Goal: Obtain resource: Download file/media

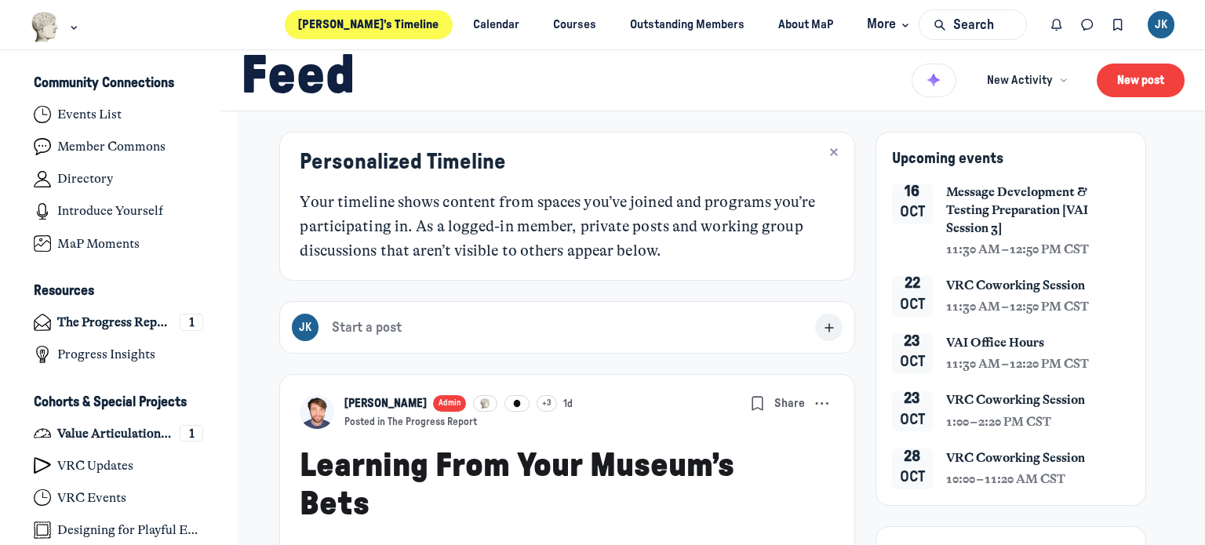
type media-captions-menu "cc:en:Default"
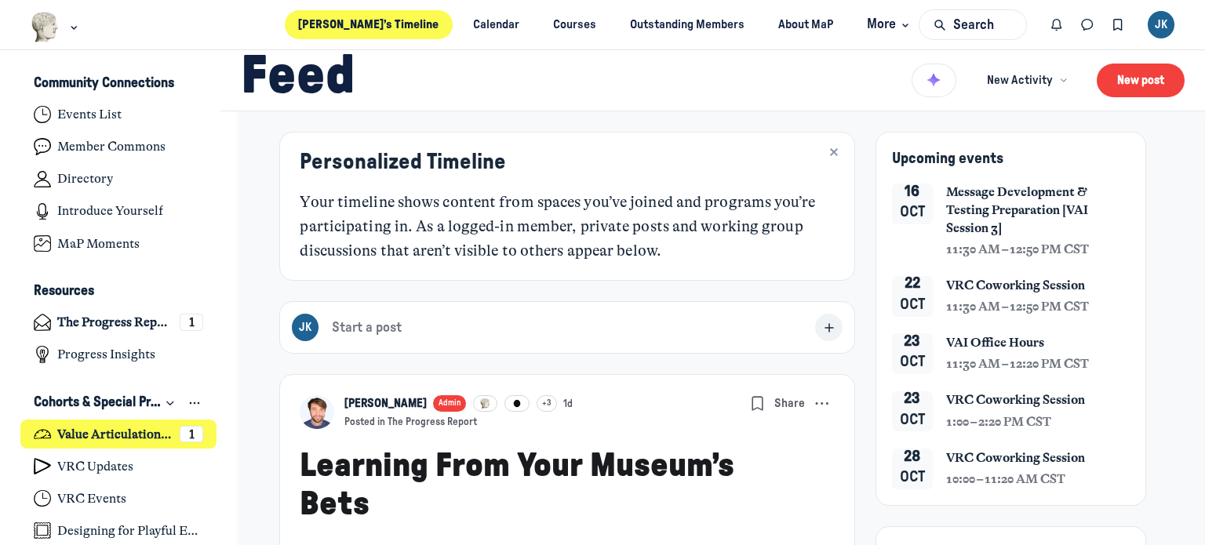
click at [121, 433] on h4 "Value Articulation Intensive (Cultural Leadership Lab)" at bounding box center [114, 435] width 115 height 16
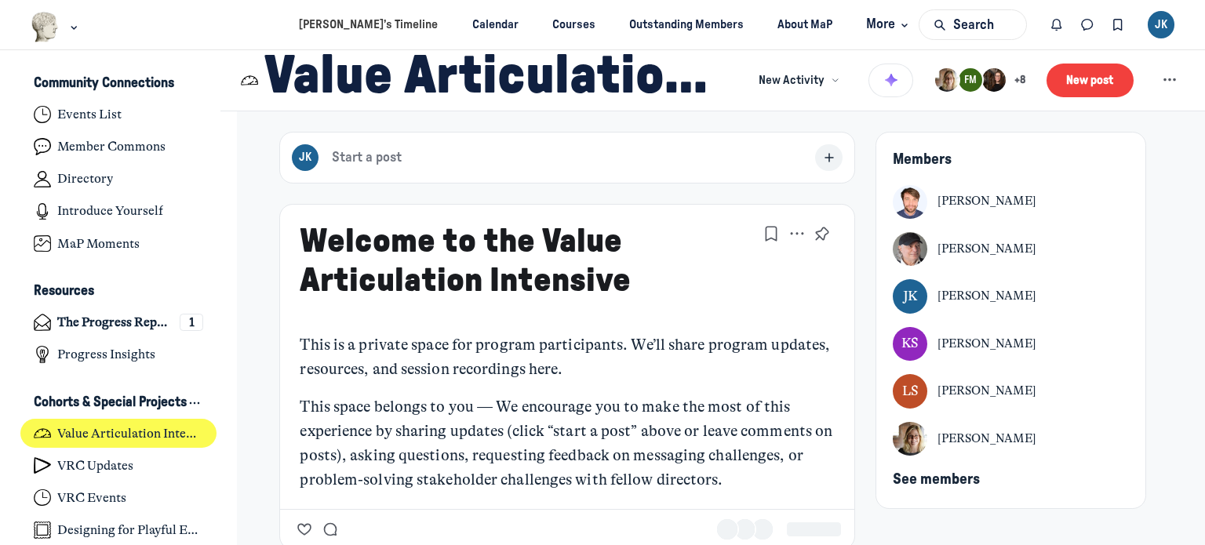
type media-captions-menu "cc:en:Default"
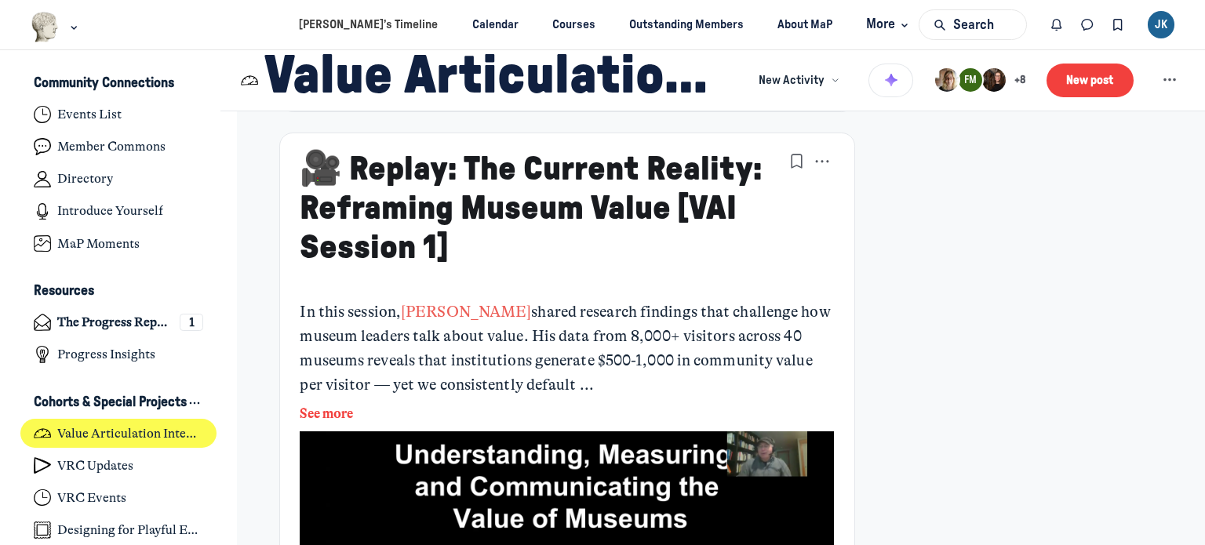
scroll to position [1882, 0]
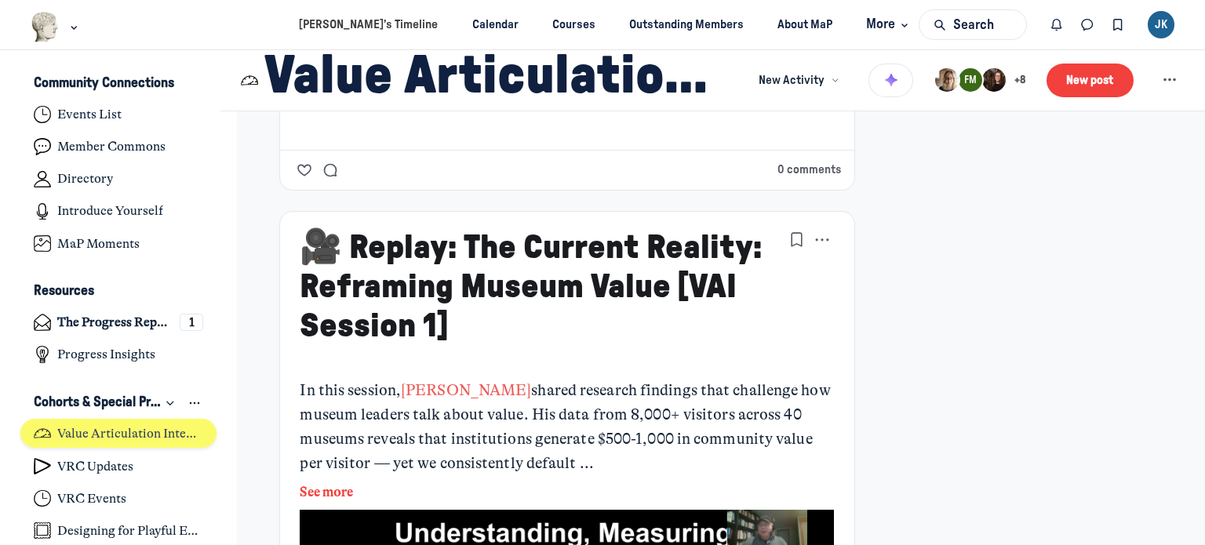
click at [141, 429] on h4 "Value Articulation Intensive (Cultural Leadership Lab)" at bounding box center [130, 434] width 146 height 16
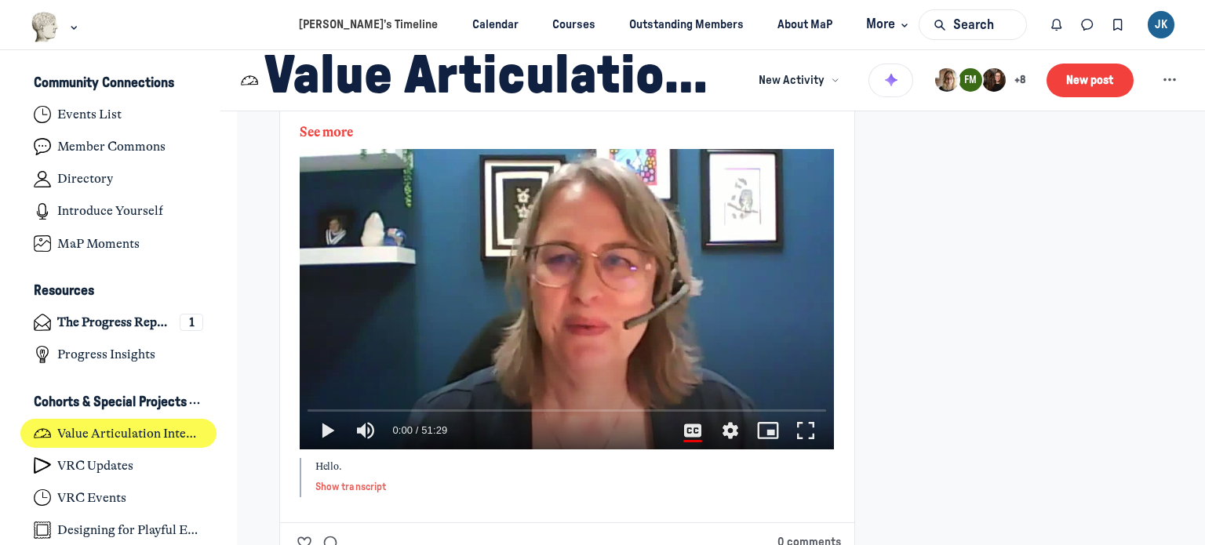
scroll to position [548, 0]
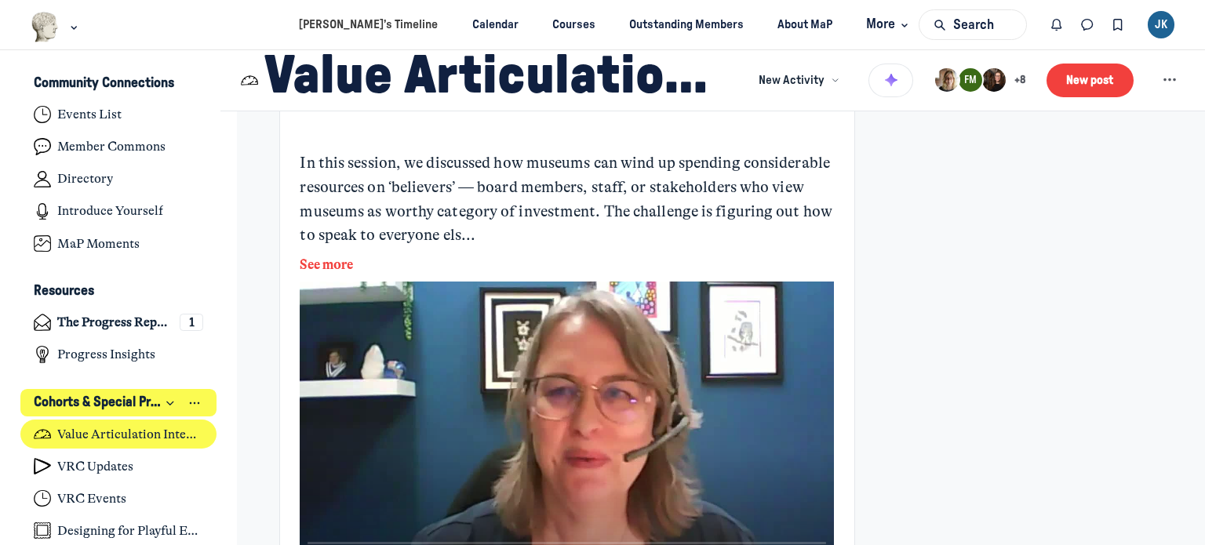
click at [168, 400] on icon "Collapse space" at bounding box center [170, 403] width 13 height 16
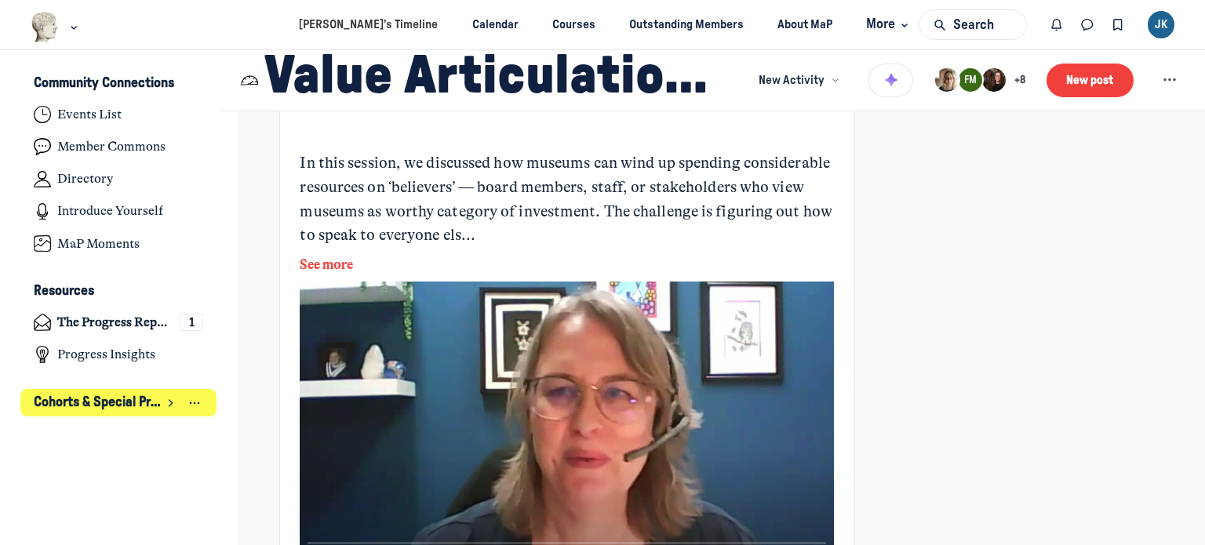
click at [170, 399] on icon "Expand space" at bounding box center [170, 403] width 16 height 13
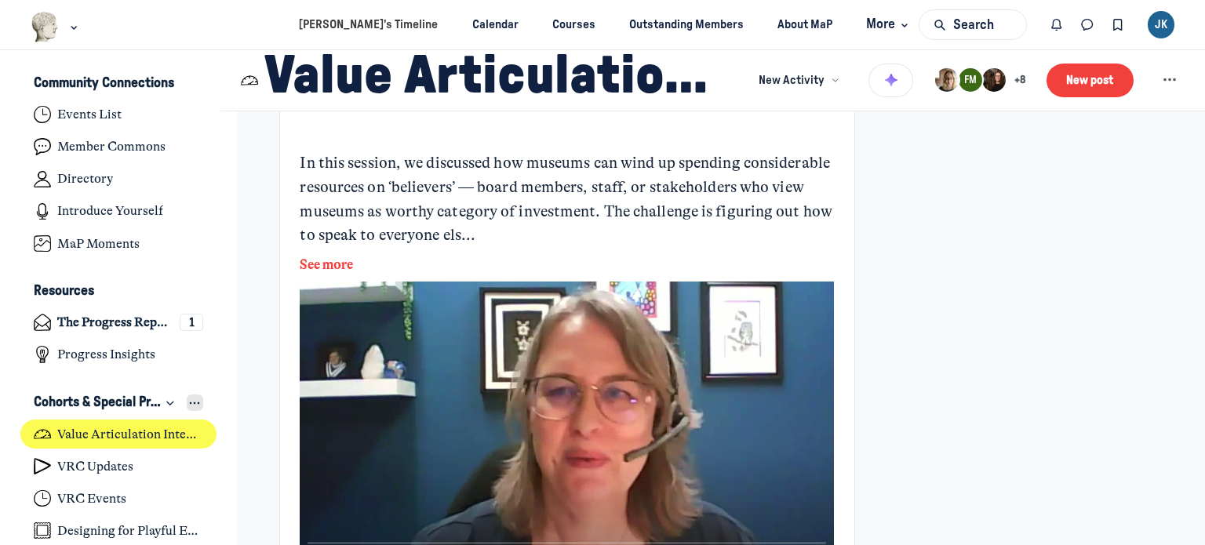
click at [191, 401] on icon "View space group options" at bounding box center [195, 403] width 16 height 13
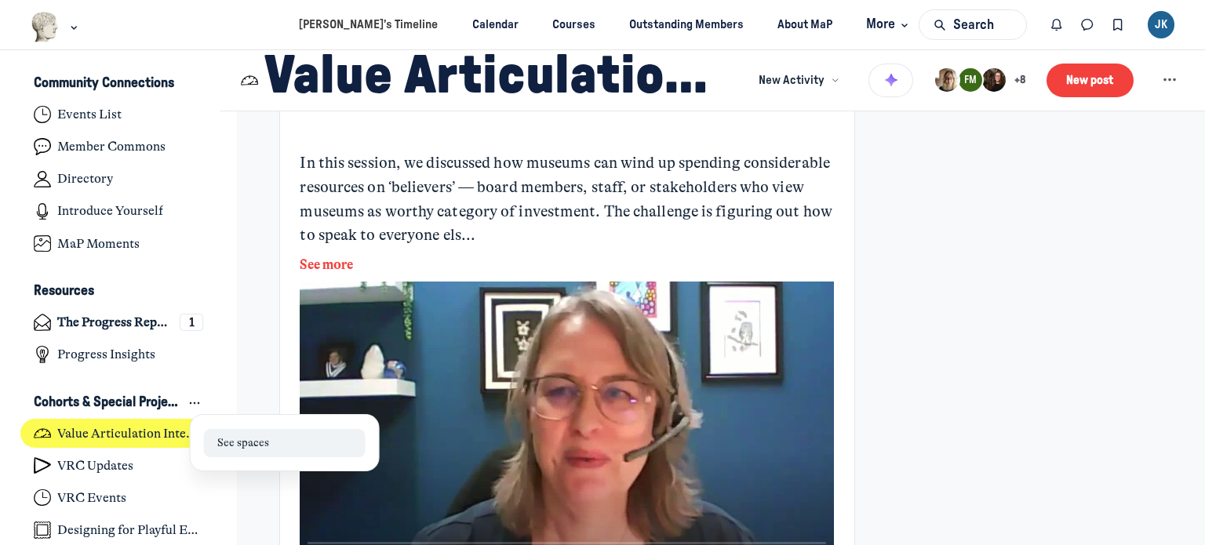
click at [258, 448] on link "See spaces" at bounding box center [284, 443] width 161 height 28
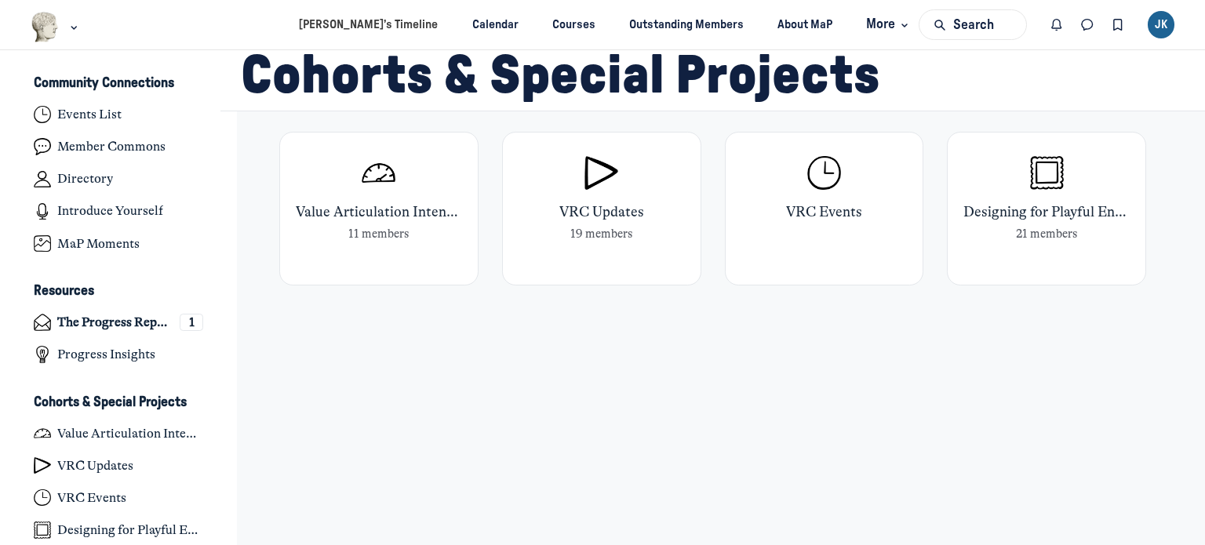
click at [358, 207] on span "Value Articulation Intensive (Cultural Leadership Lab)" at bounding box center [465, 212] width 338 height 16
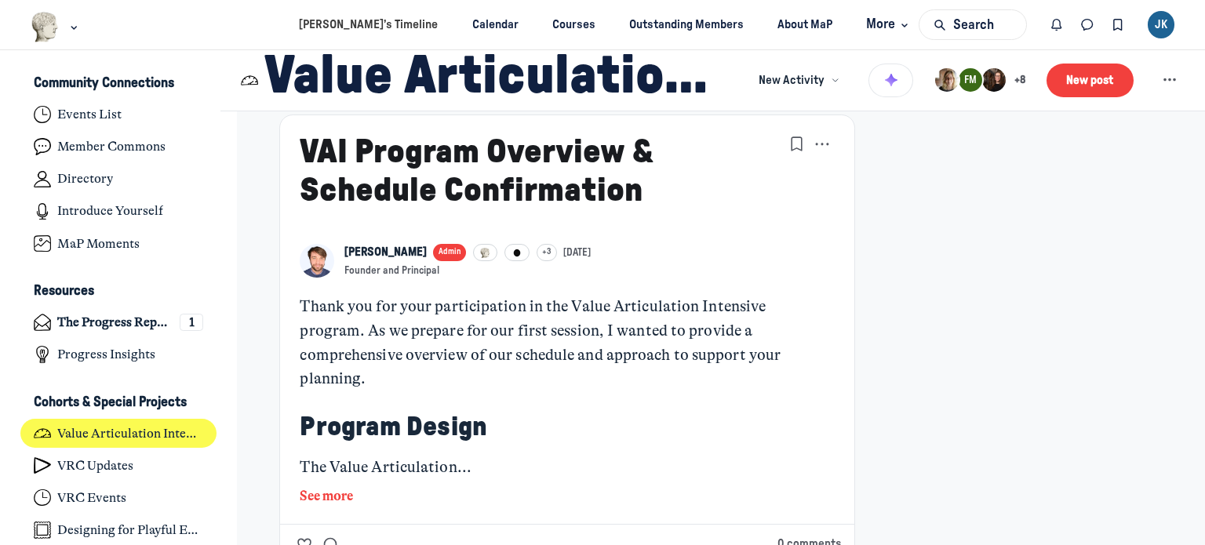
scroll to position [2745, 0]
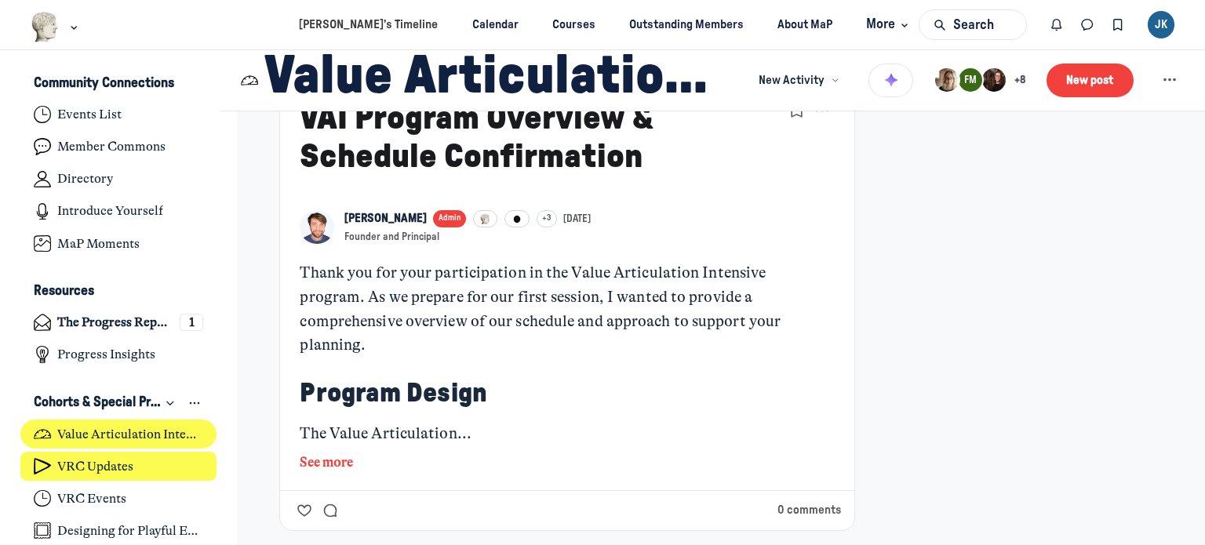
click at [94, 464] on h4 "VRC Updates" at bounding box center [95, 467] width 76 height 16
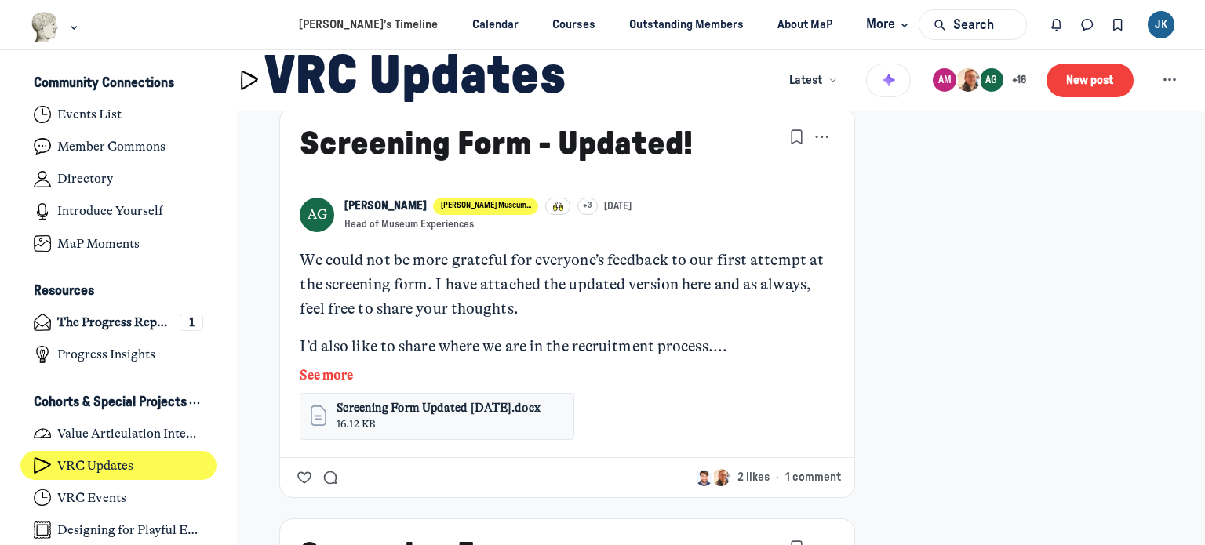
scroll to position [941, 0]
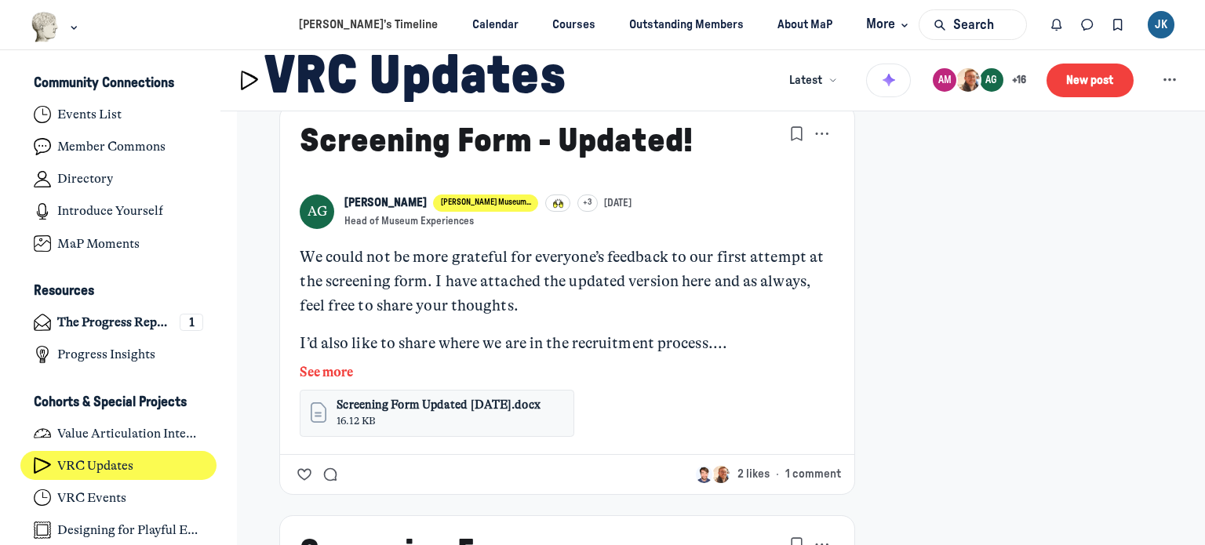
click at [338, 362] on button "See more" at bounding box center [567, 372] width 534 height 20
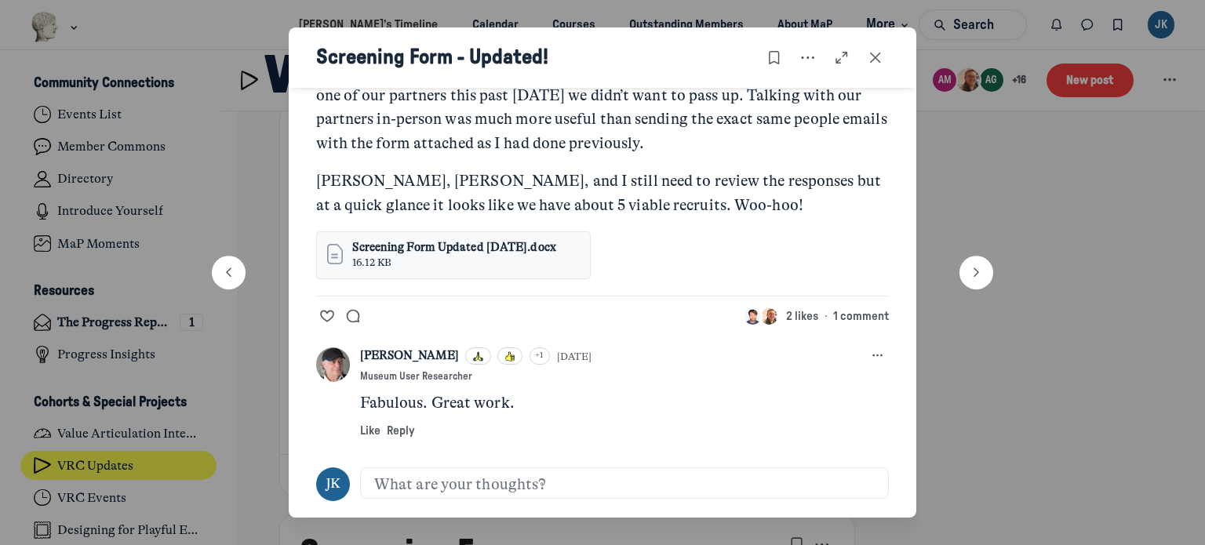
scroll to position [236, 0]
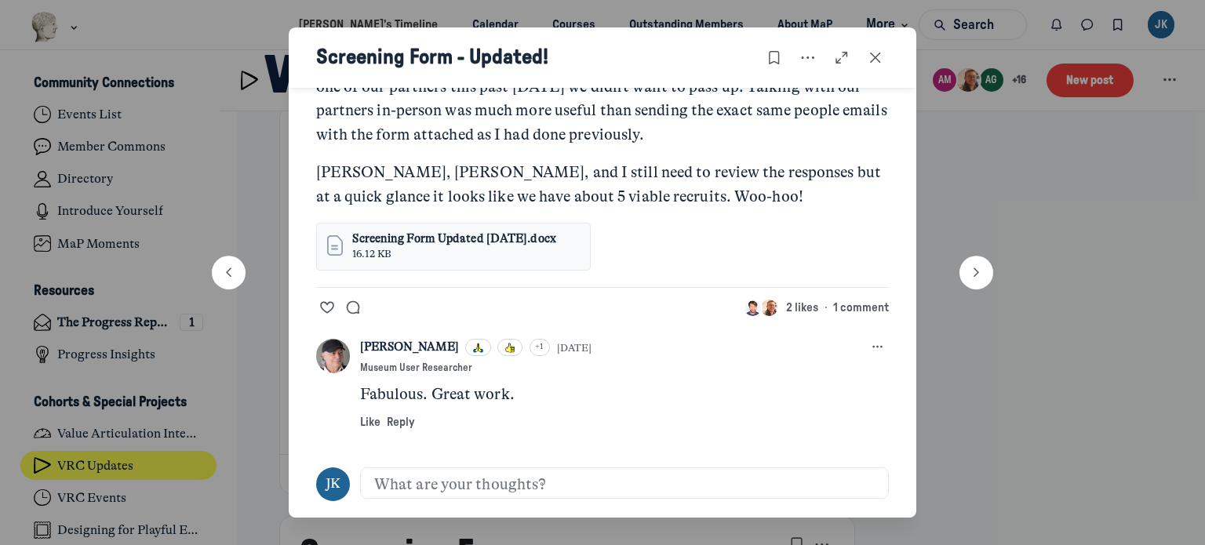
drag, startPoint x: 875, startPoint y: 56, endPoint x: 756, endPoint y: 144, distance: 147.5
click at [875, 55] on icon "Close post" at bounding box center [876, 57] width 16 height 17
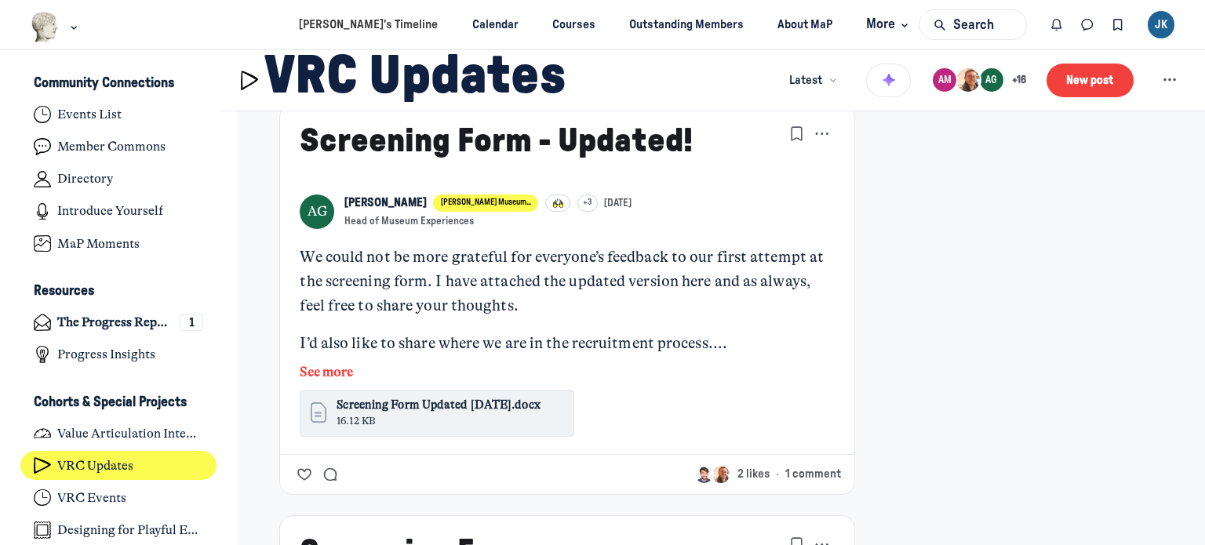
click at [391, 397] on span "Screening Form Updated [DATE].docx" at bounding box center [437, 405] width 203 height 17
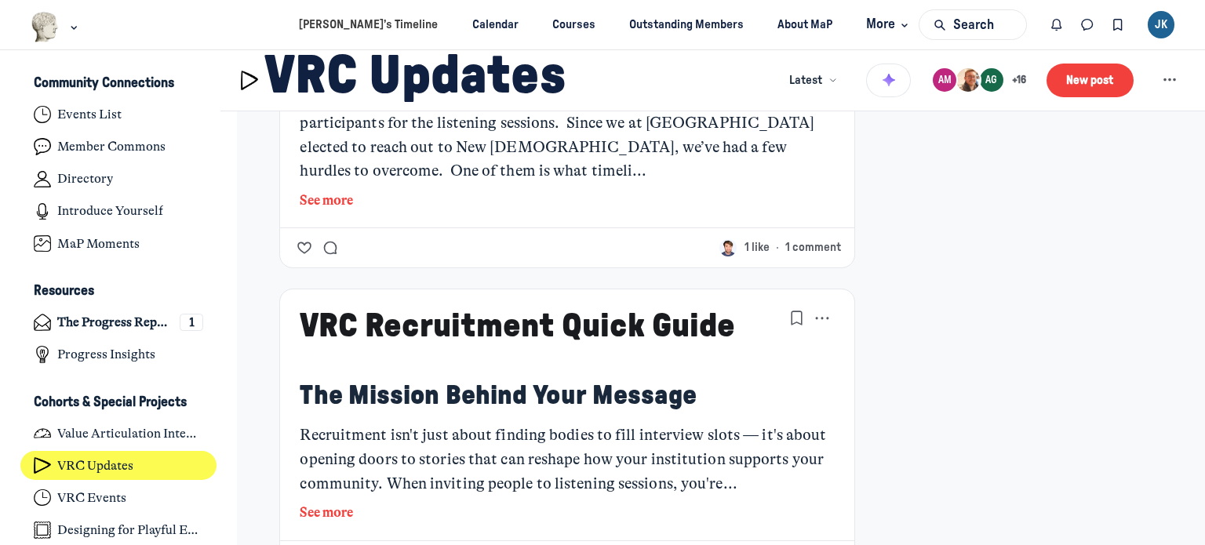
scroll to position [2588, 0]
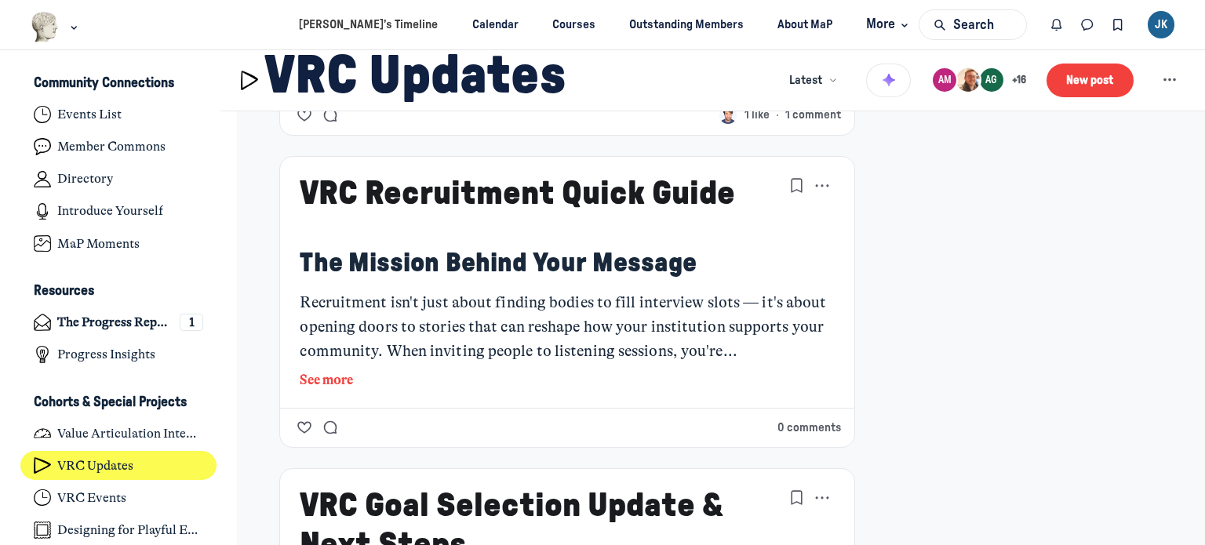
click at [322, 370] on button "See more" at bounding box center [567, 380] width 534 height 20
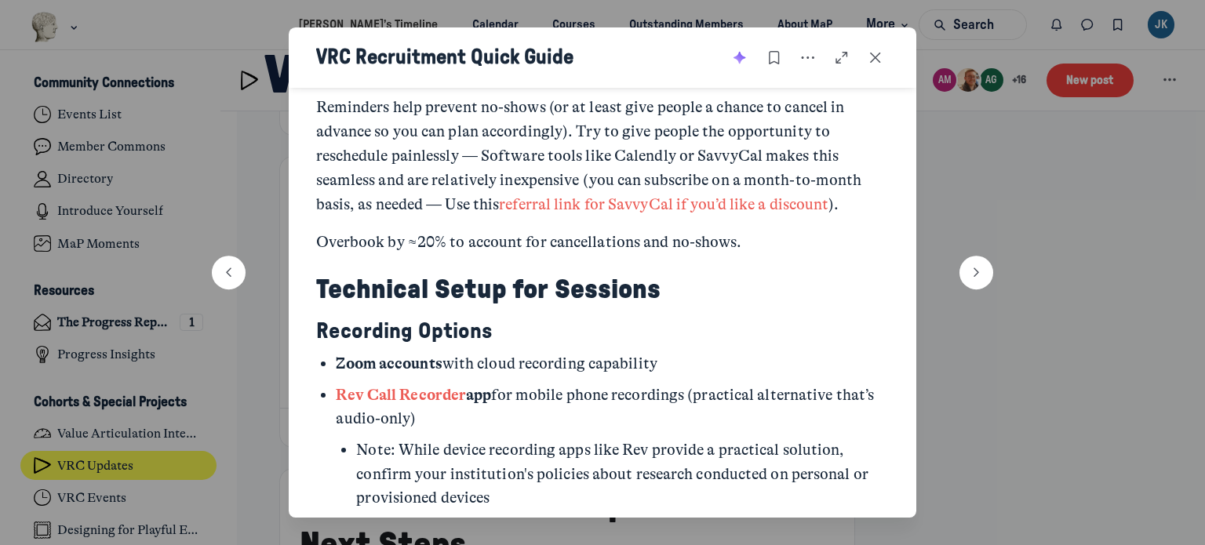
scroll to position [3059, 0]
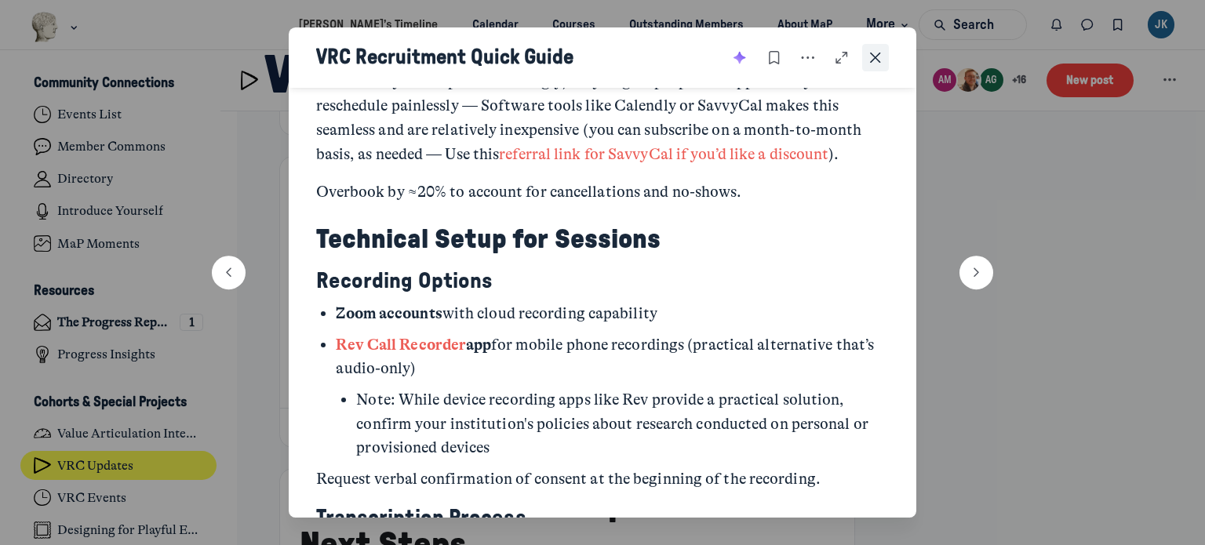
click at [886, 53] on button "Close post" at bounding box center [875, 57] width 27 height 27
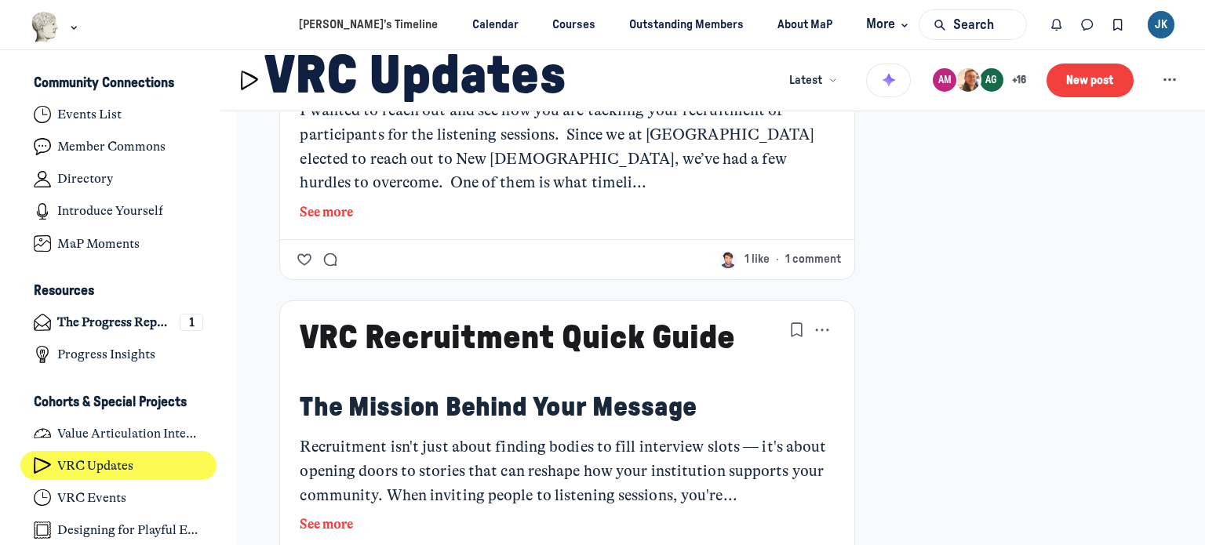
scroll to position [2366, 0]
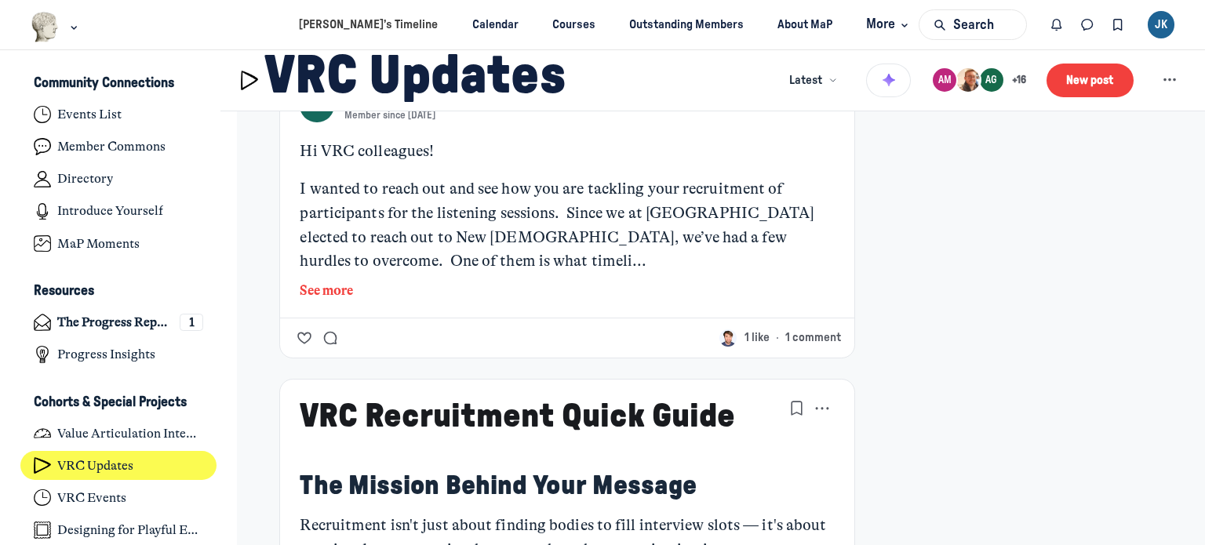
click at [336, 281] on button "See more" at bounding box center [567, 291] width 534 height 20
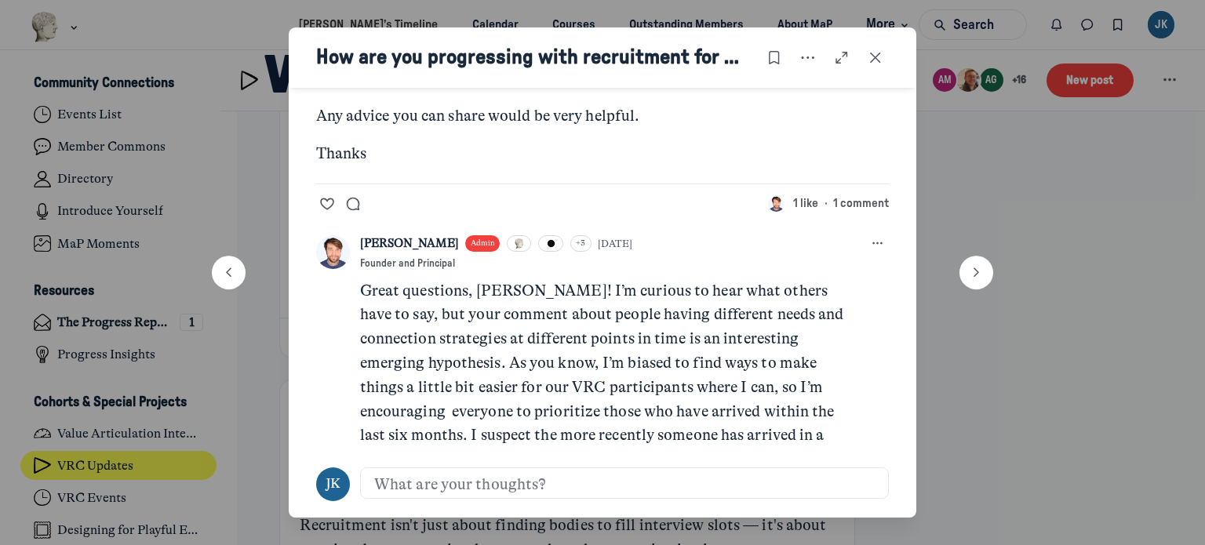
scroll to position [598, 0]
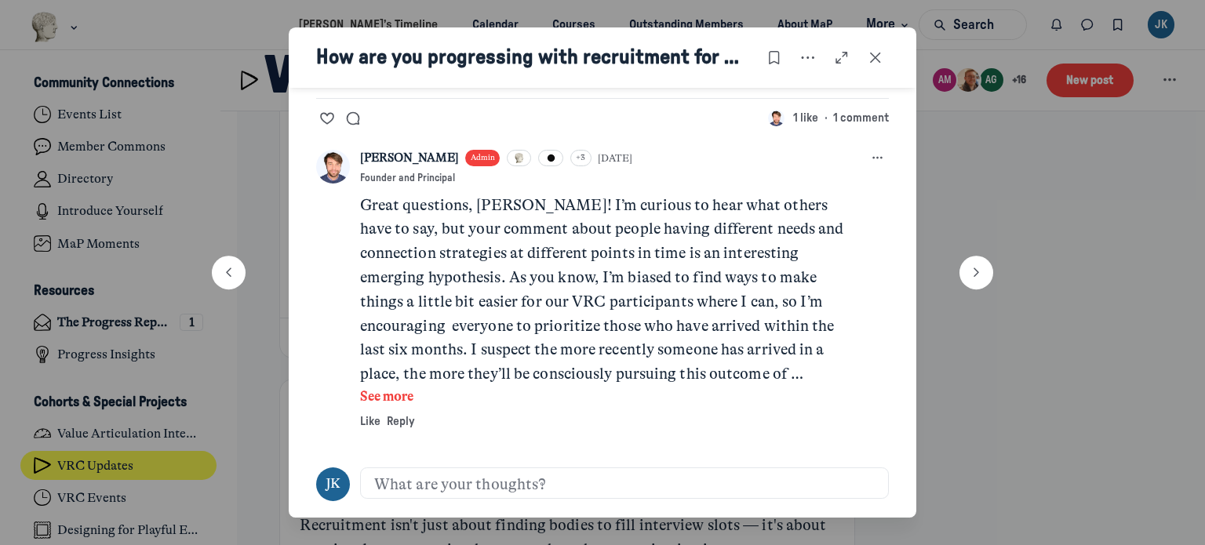
click at [374, 391] on button "See more" at bounding box center [606, 397] width 492 height 20
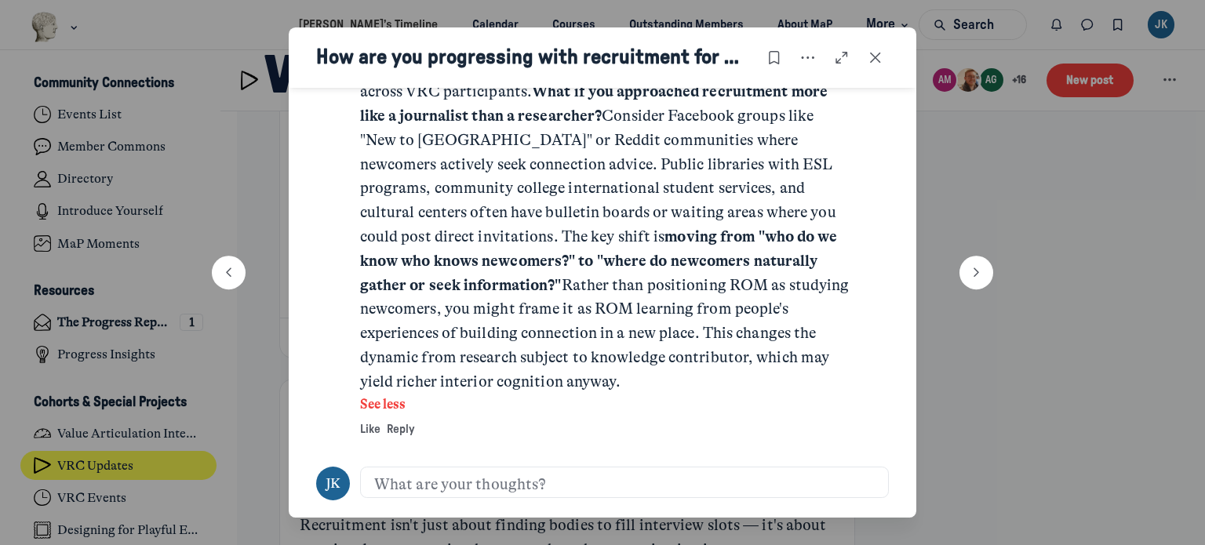
scroll to position [1009, 0]
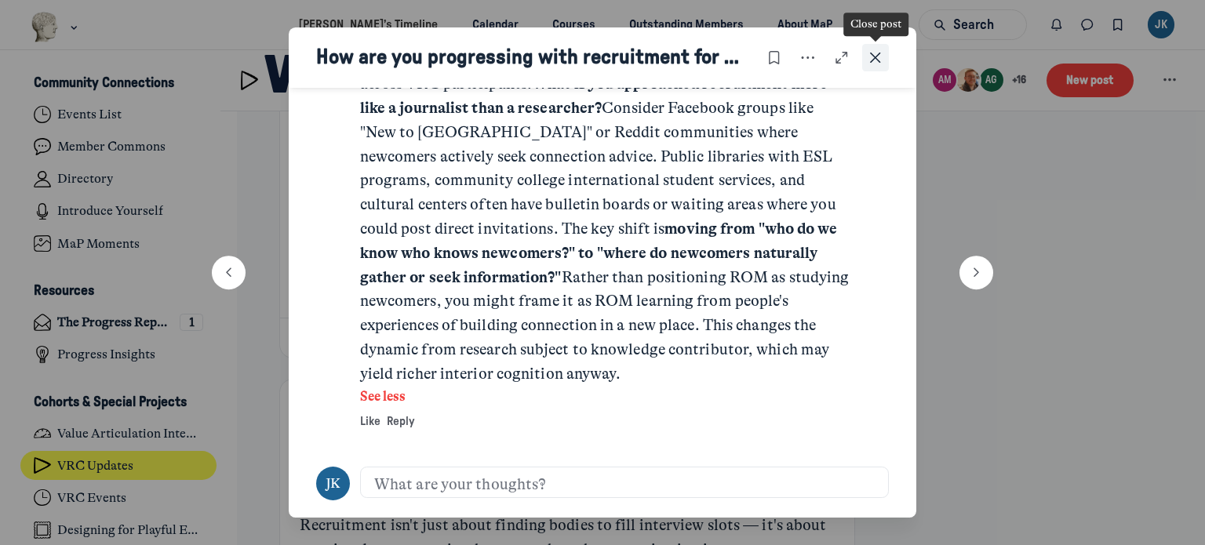
click at [883, 56] on button "Close post" at bounding box center [875, 57] width 27 height 27
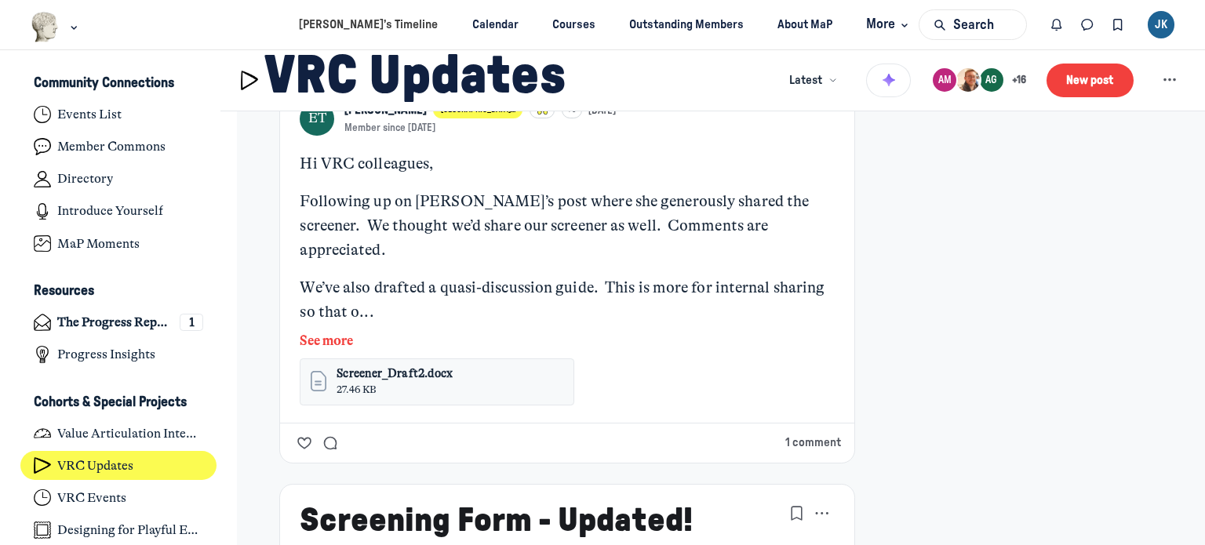
scroll to position [483, 0]
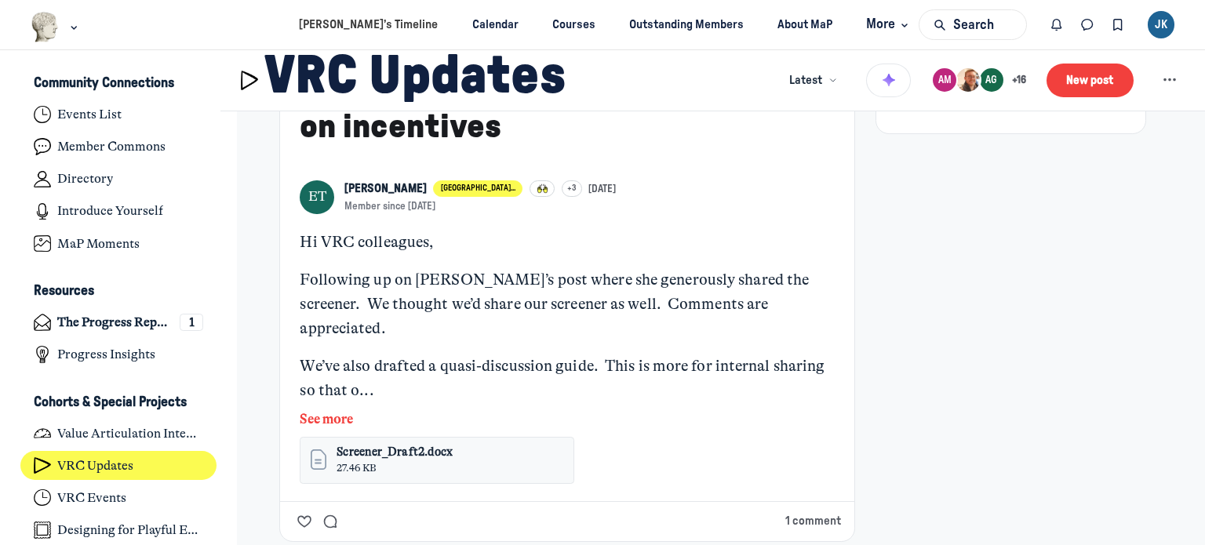
click at [322, 409] on button "See more" at bounding box center [567, 419] width 534 height 20
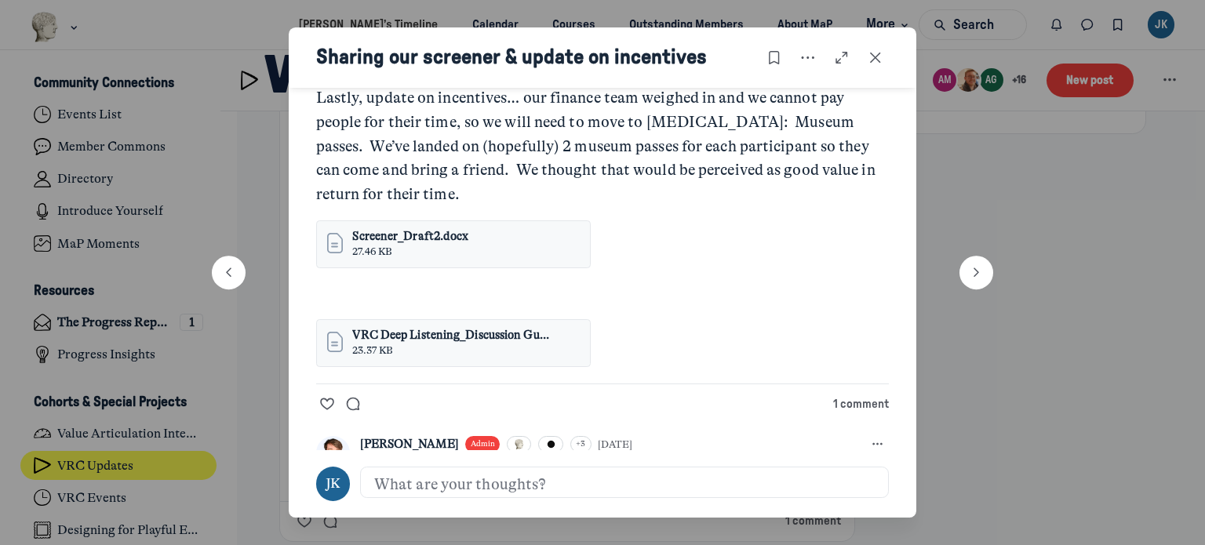
scroll to position [392, 0]
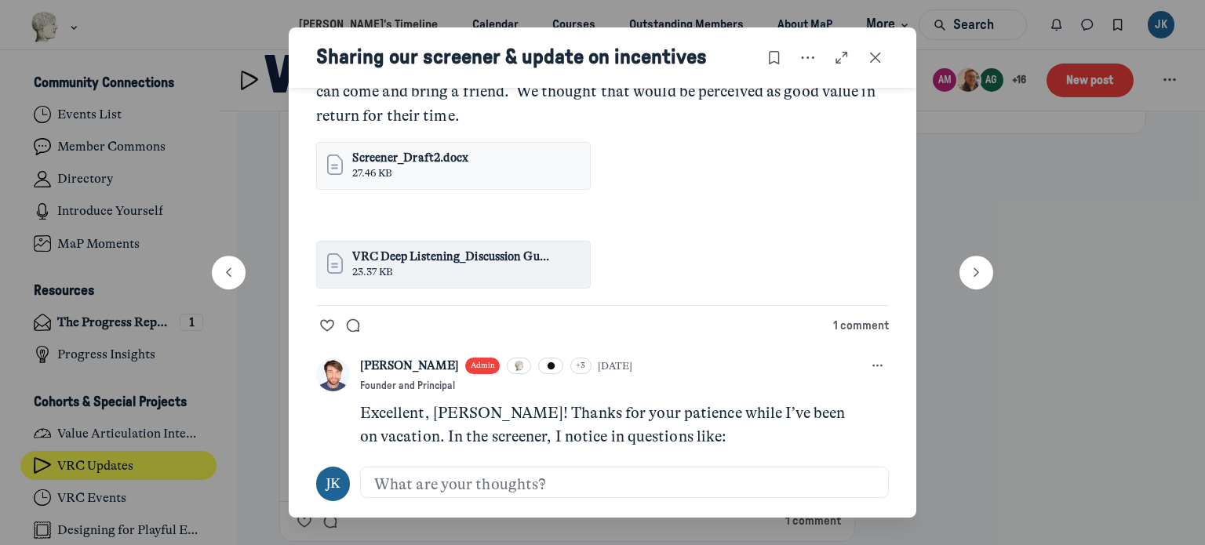
click at [426, 260] on span "VRC Deep Listening_Discussion Gu..." at bounding box center [450, 257] width 197 height 17
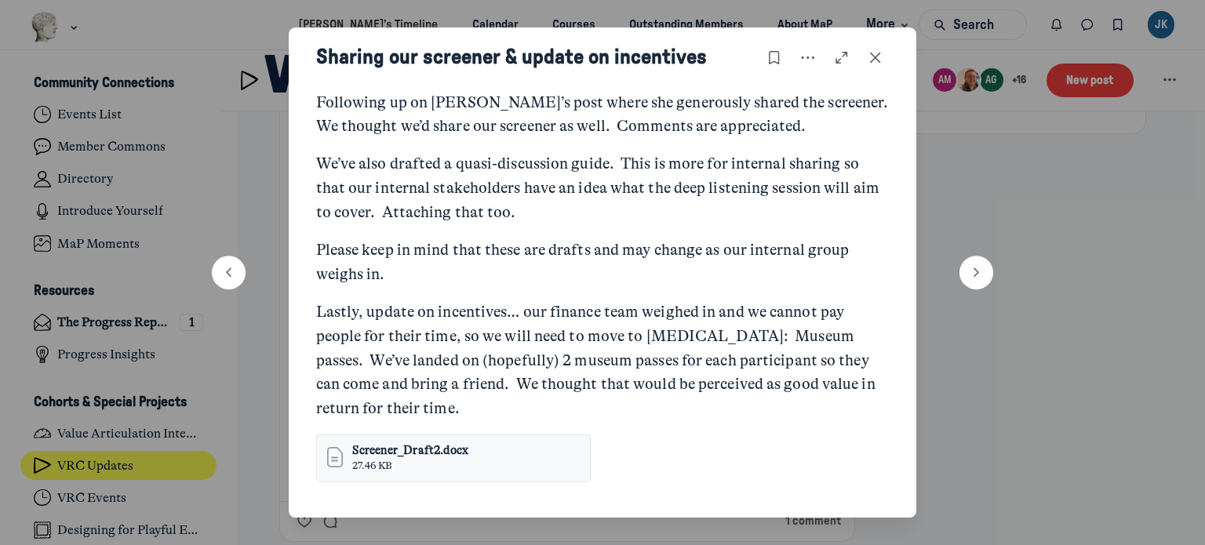
scroll to position [314, 0]
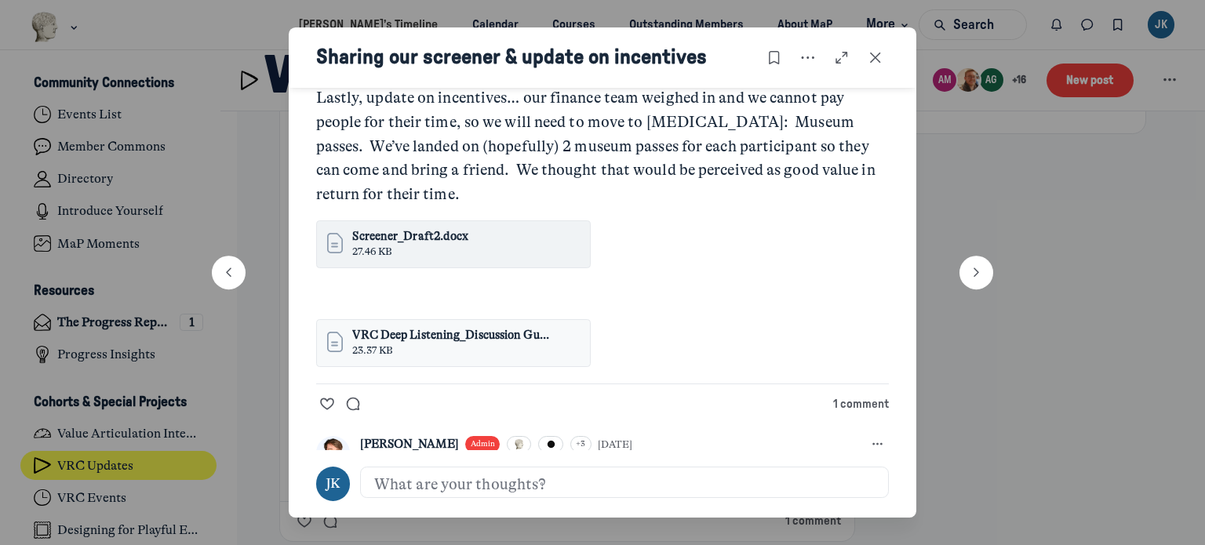
click at [364, 241] on span "Screener_Draft2.docx" at bounding box center [410, 236] width 116 height 17
